Goal: Task Accomplishment & Management: Use online tool/utility

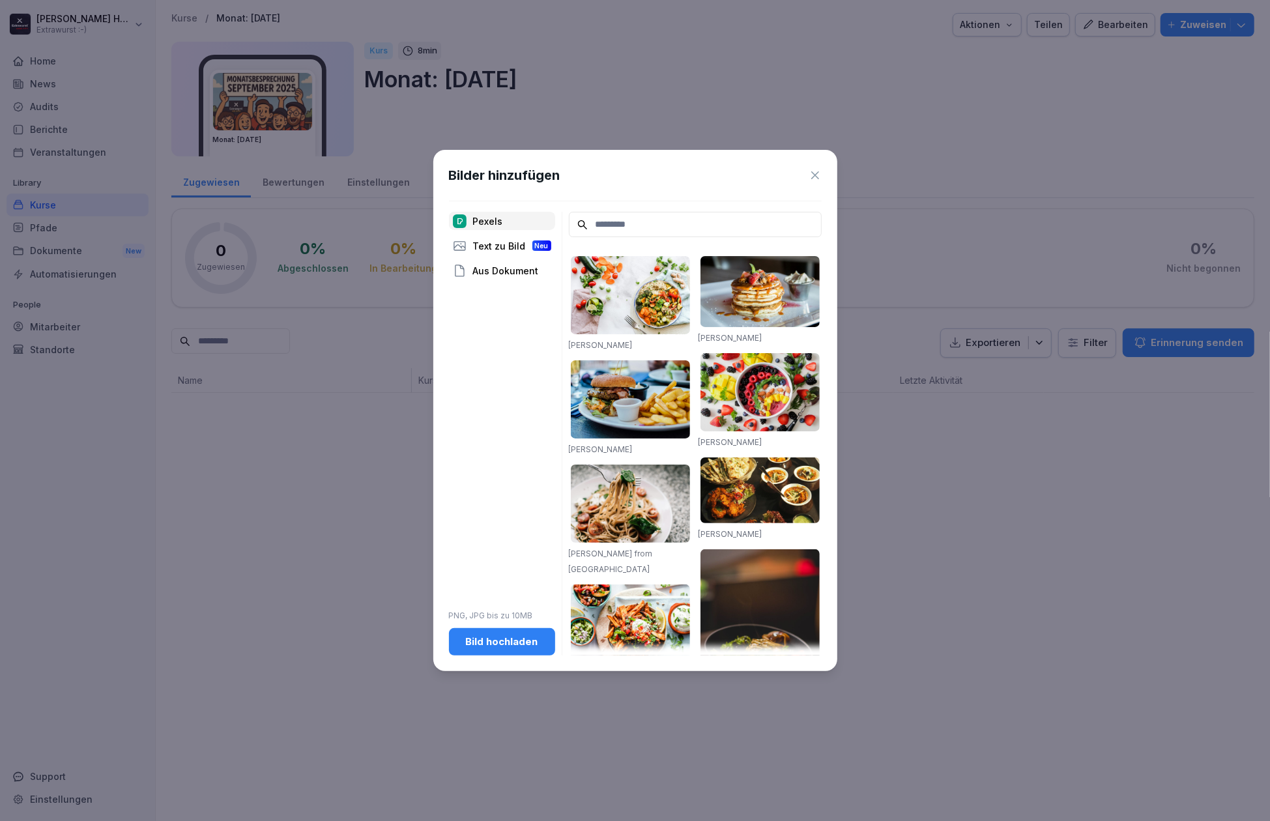
click at [816, 184] on div "Bilder hinzufügen" at bounding box center [635, 176] width 373 height 20
click at [820, 177] on icon at bounding box center [815, 175] width 13 height 13
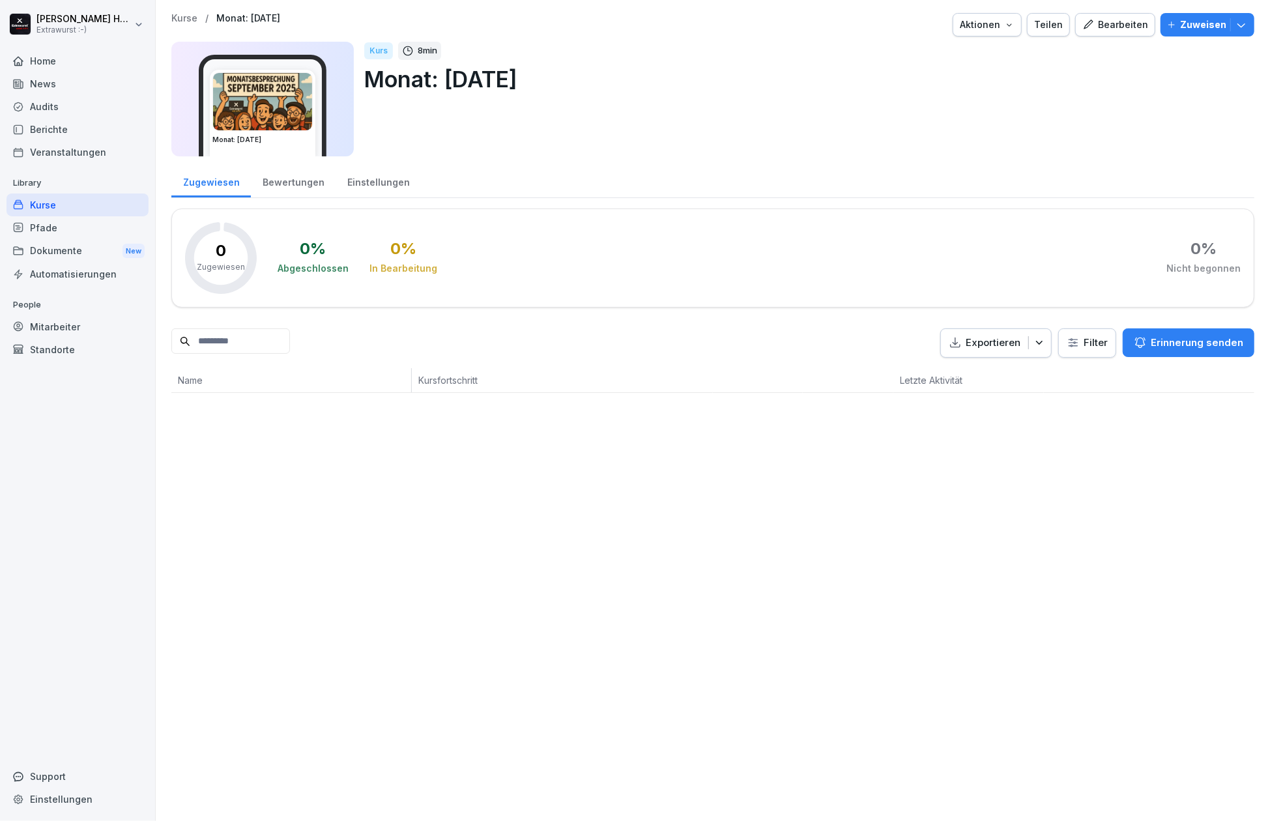
click at [290, 108] on img at bounding box center [262, 101] width 99 height 57
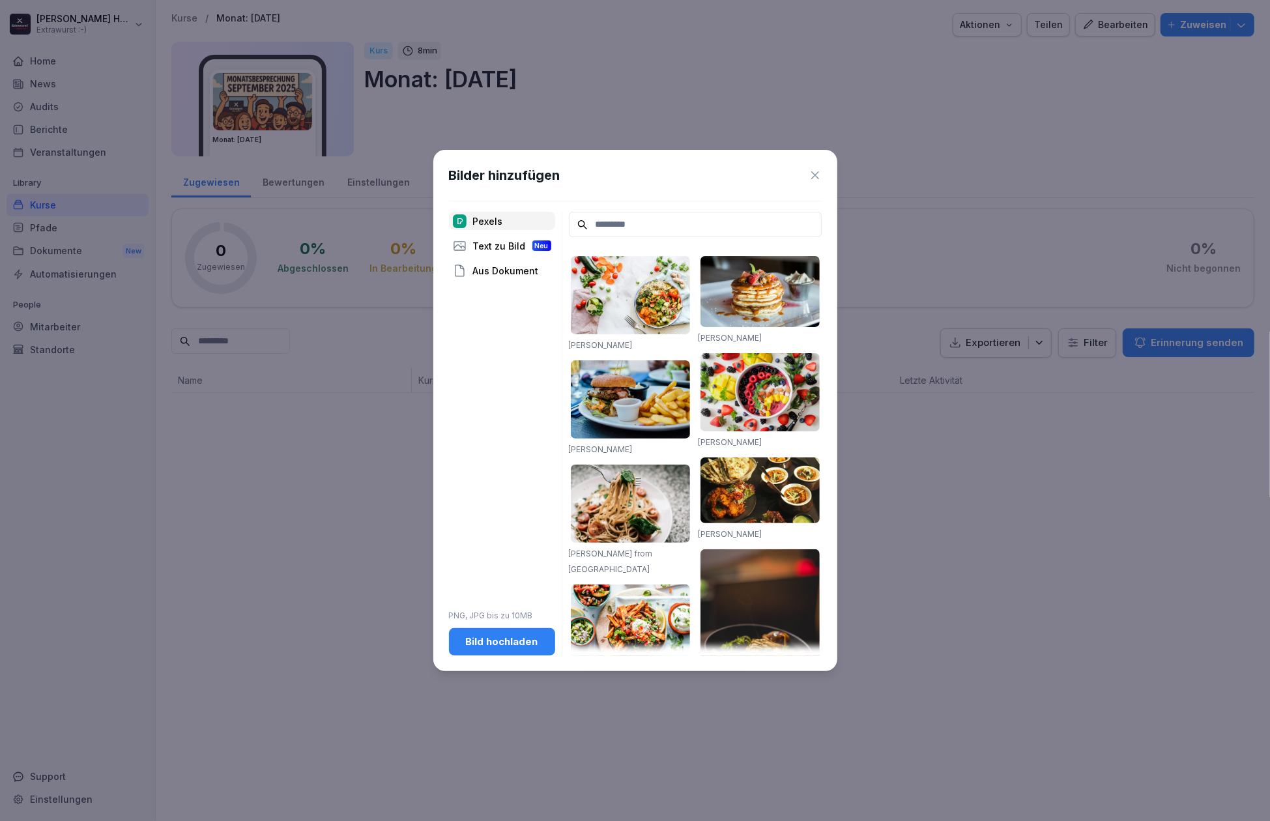
click at [524, 658] on div "Bilder hinzufügen Pexels Text zu Bild Neu Aus Dokument PNG, JPG bis zu 10MB Bil…" at bounding box center [635, 410] width 404 height 521
click at [520, 637] on div "Bild hochladen" at bounding box center [501, 642] width 85 height 14
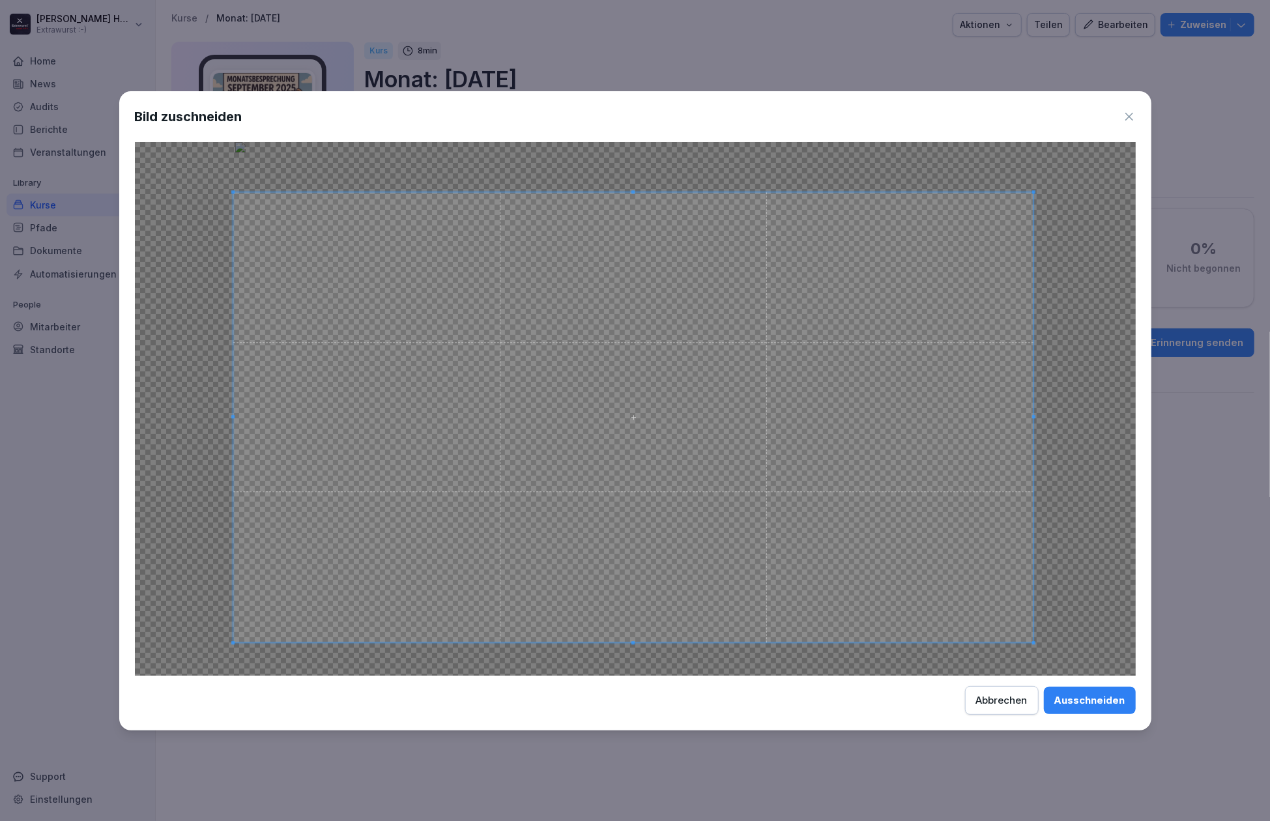
click at [862, 554] on span at bounding box center [633, 417] width 801 height 450
click at [1091, 690] on button "Ausschneiden" at bounding box center [1090, 700] width 92 height 27
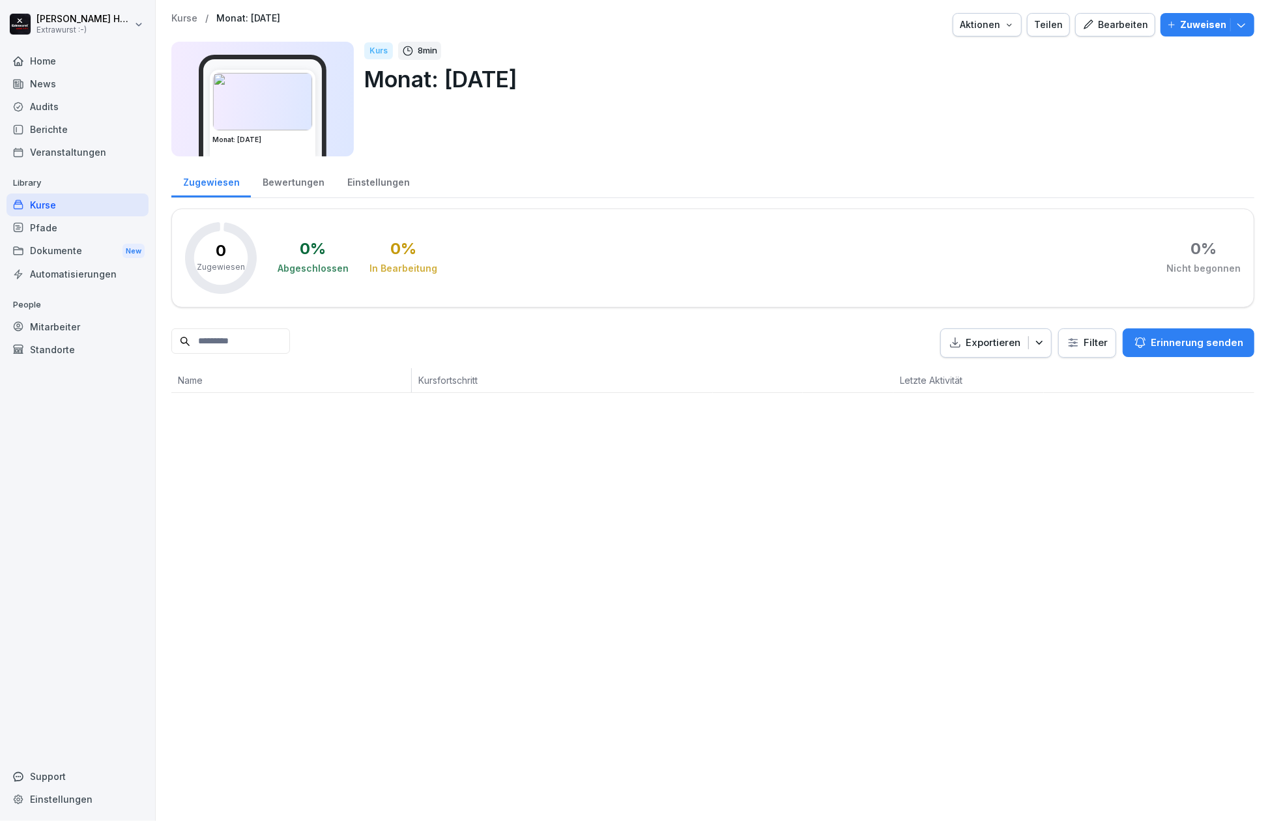
click at [272, 141] on h3 "Monat: [DATE]" at bounding box center [262, 140] width 100 height 10
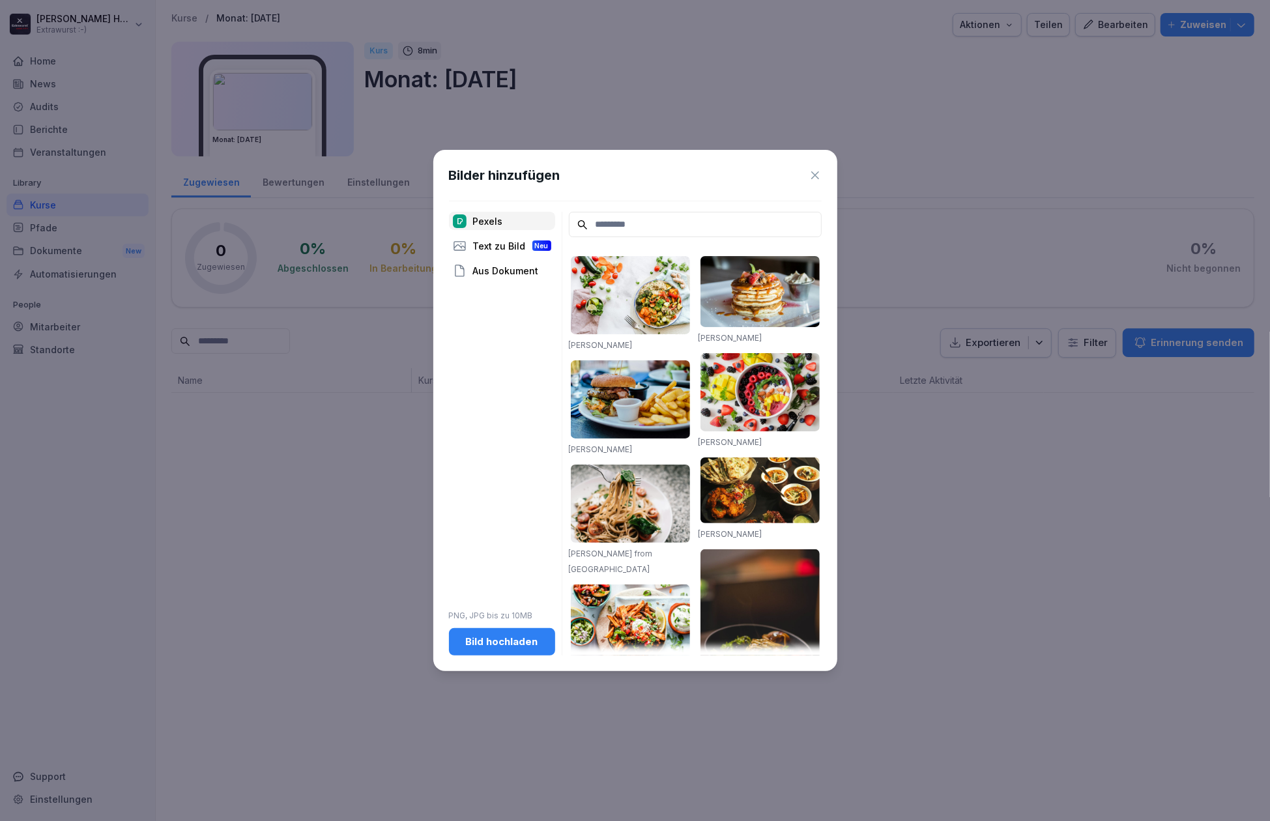
click at [528, 646] on div "Bild hochladen" at bounding box center [501, 642] width 85 height 14
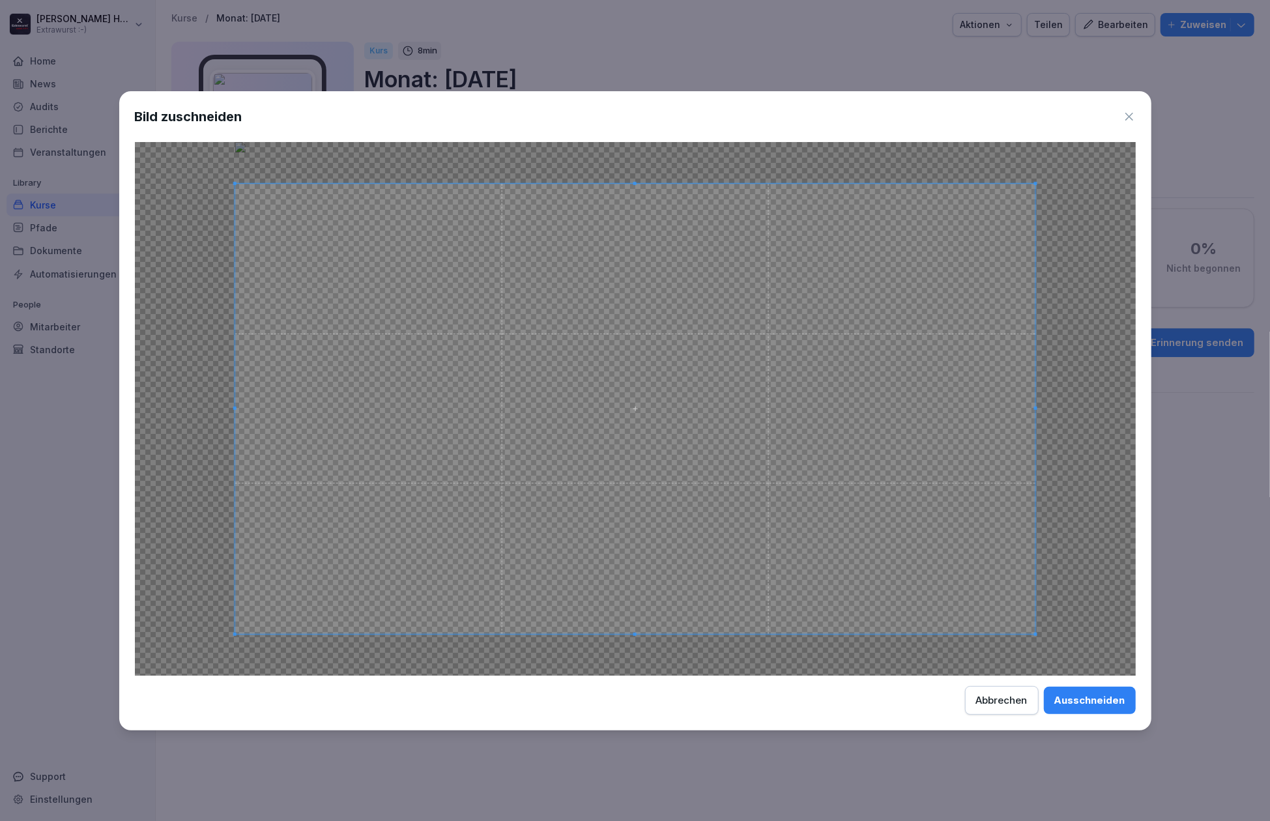
click at [1069, 699] on div "Ausschneiden" at bounding box center [1089, 700] width 71 height 14
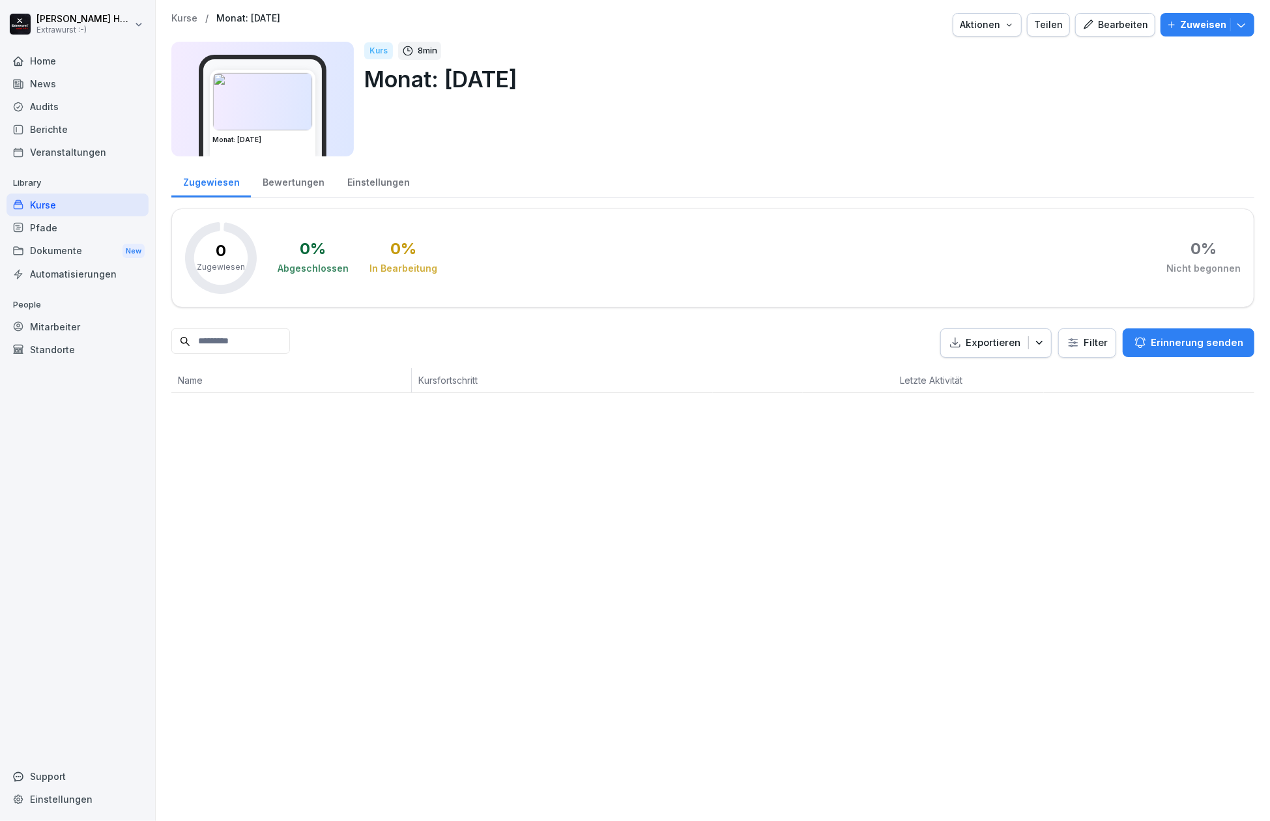
click at [61, 227] on div "Pfade" at bounding box center [78, 227] width 142 height 23
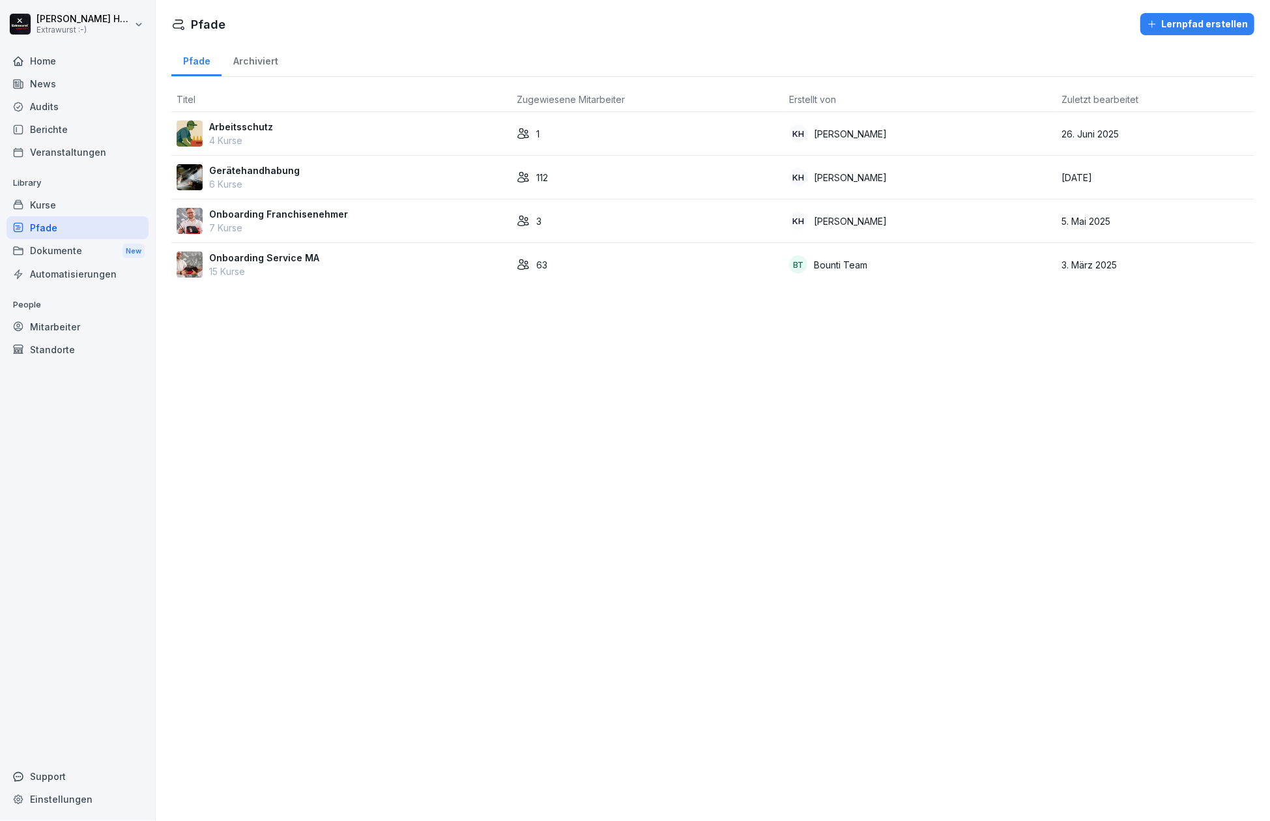
click at [53, 201] on div "Kurse" at bounding box center [78, 205] width 142 height 23
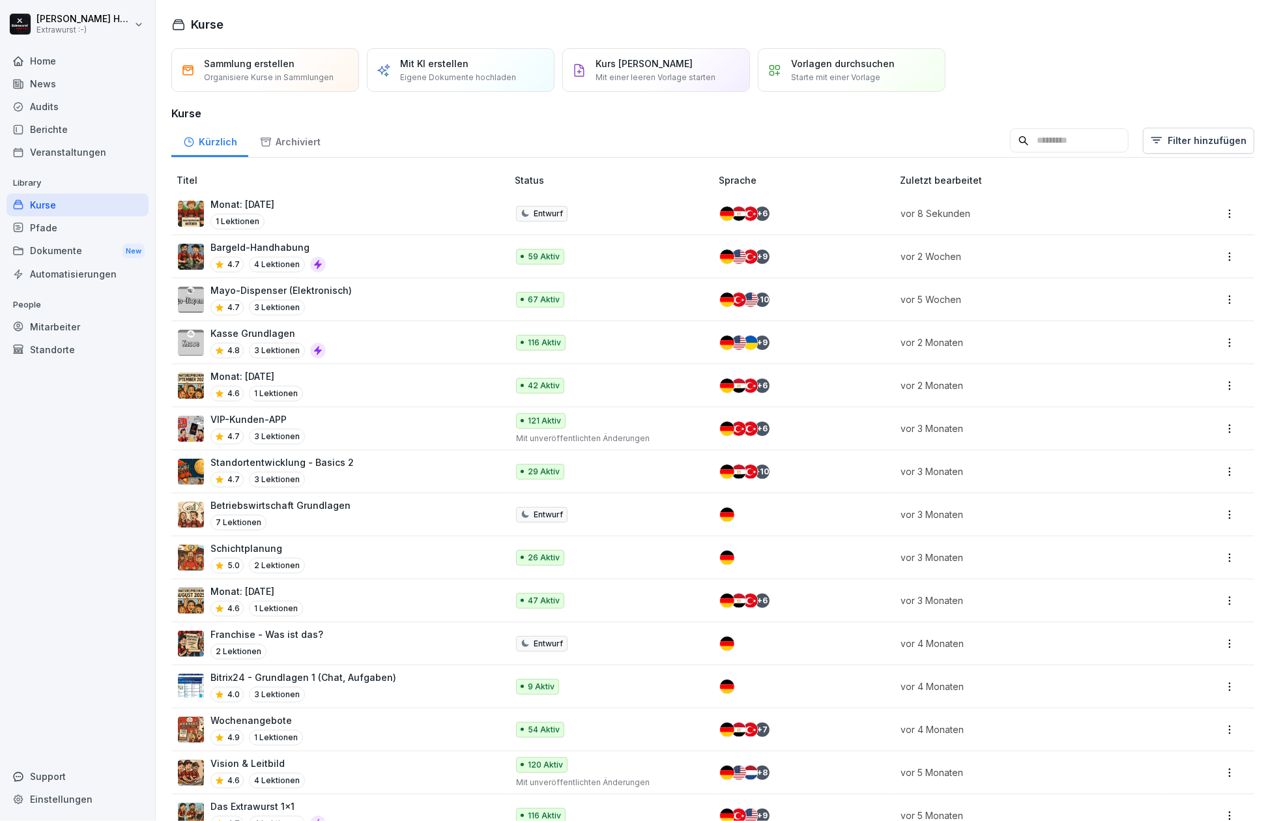
click at [55, 77] on div "News" at bounding box center [78, 83] width 142 height 23
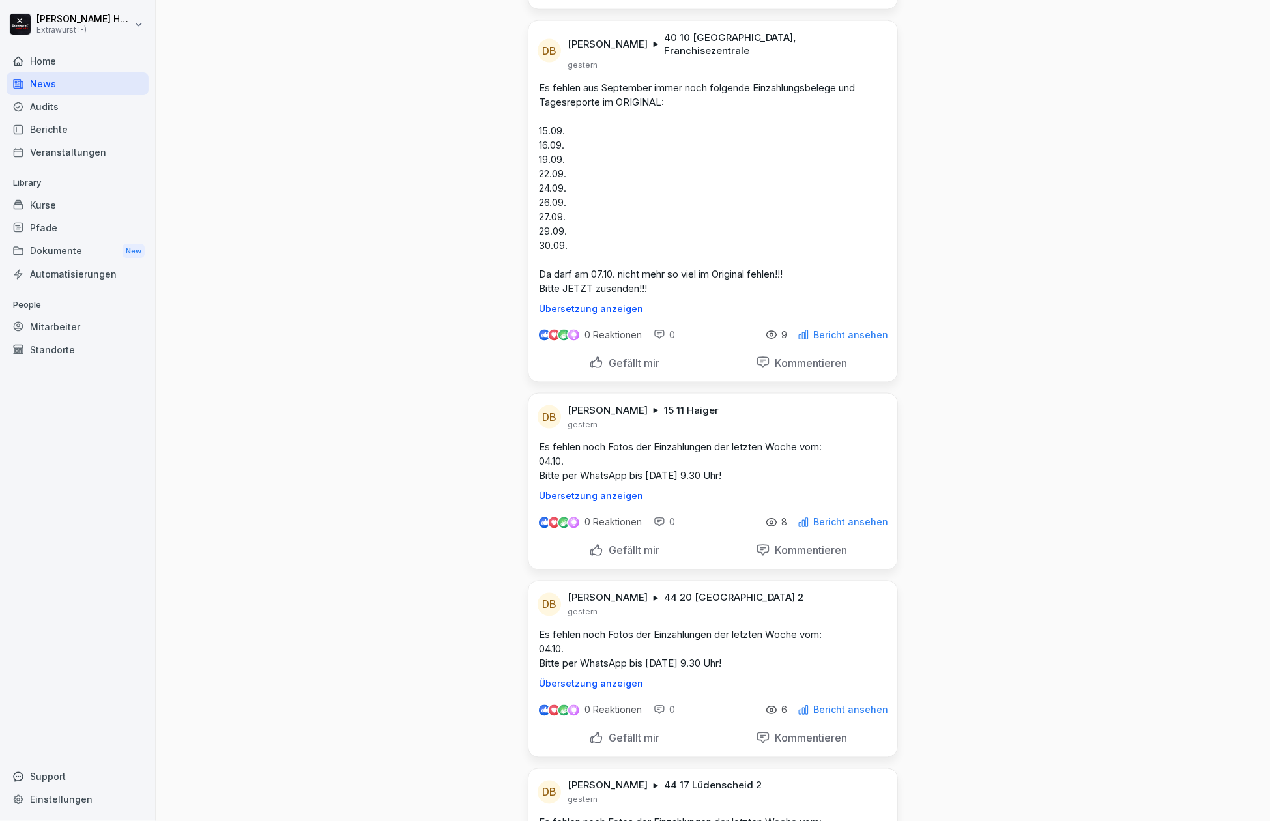
scroll to position [869, 0]
